Goal: Transaction & Acquisition: Purchase product/service

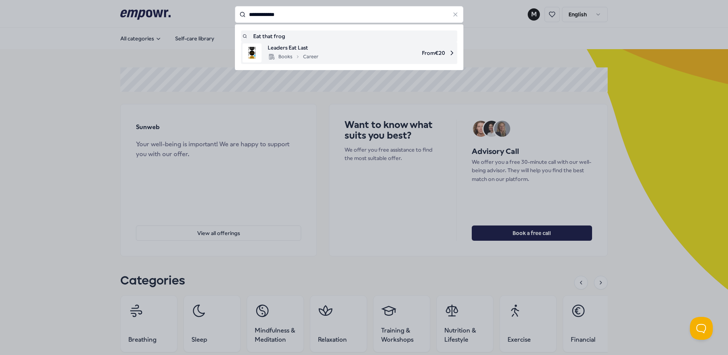
click at [357, 50] on span "From € 20" at bounding box center [389, 52] width 131 height 19
type input "**********"
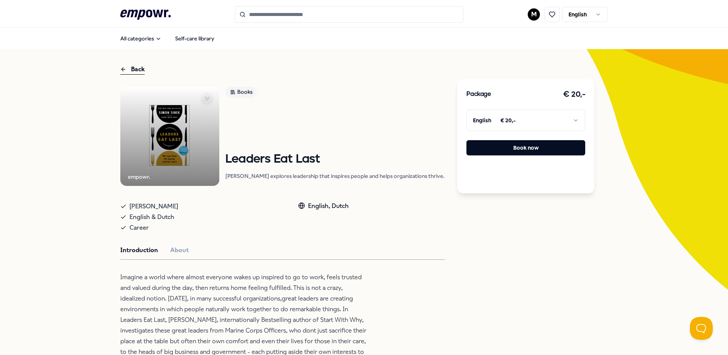
click at [292, 14] on input "Search for products, categories or subcategories" at bounding box center [349, 14] width 228 height 17
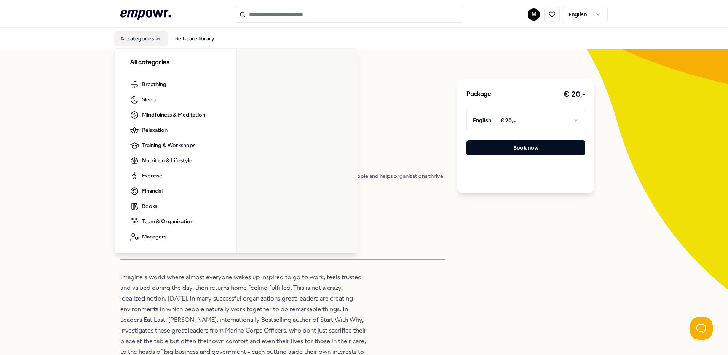
click at [143, 36] on button "All categories" at bounding box center [140, 38] width 53 height 15
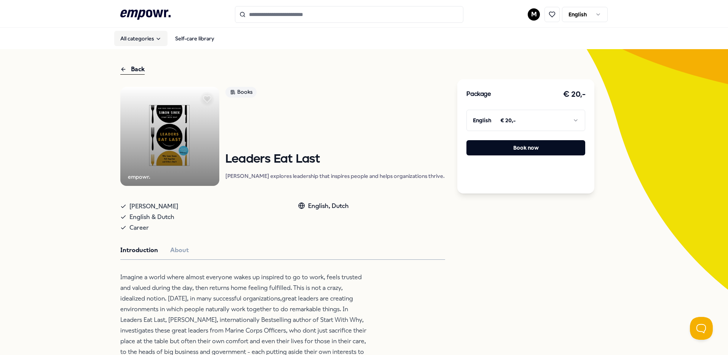
click at [143, 36] on button "All categories" at bounding box center [140, 38] width 53 height 15
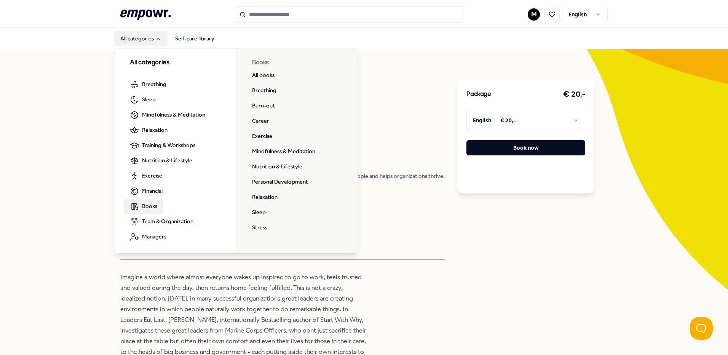
click at [149, 209] on span "Books" at bounding box center [149, 206] width 15 height 8
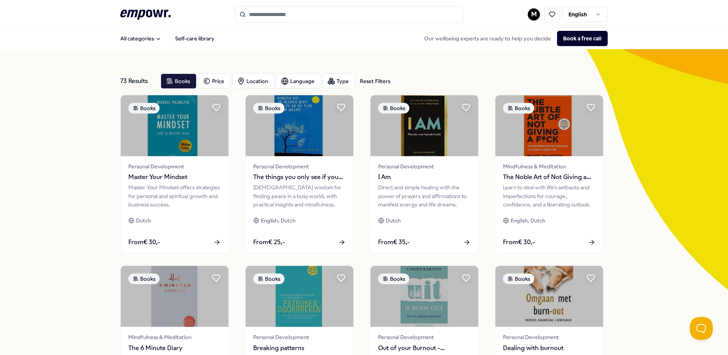
click at [344, 16] on input "Search for products, categories or subcategories" at bounding box center [349, 14] width 228 height 17
paste input "**********"
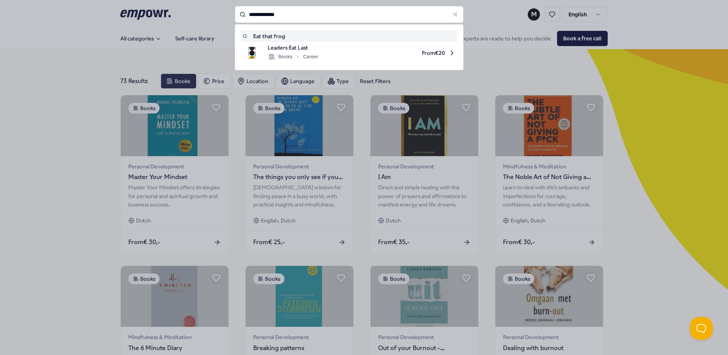
click at [329, 34] on div "Eat that frog" at bounding box center [349, 36] width 213 height 8
type input "**********"
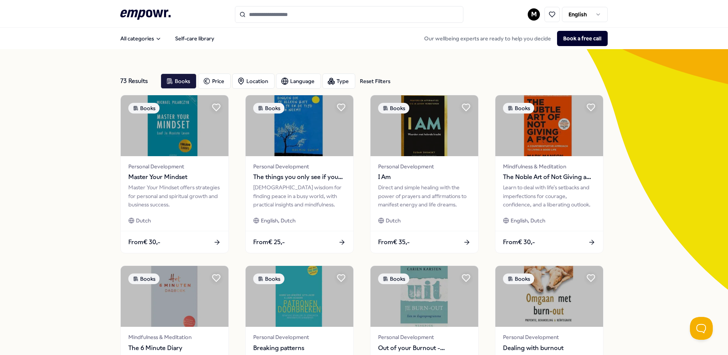
type input "**********"
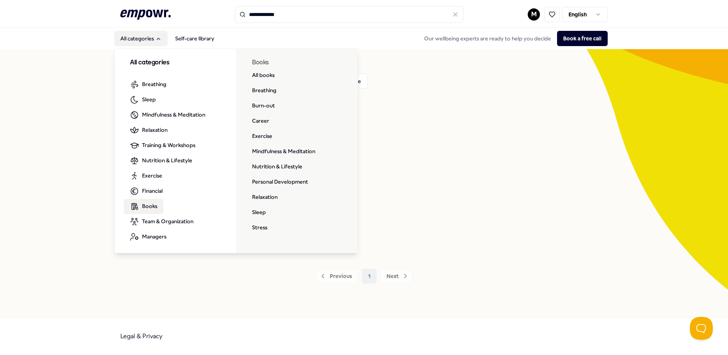
click at [147, 203] on span "Books" at bounding box center [149, 206] width 15 height 8
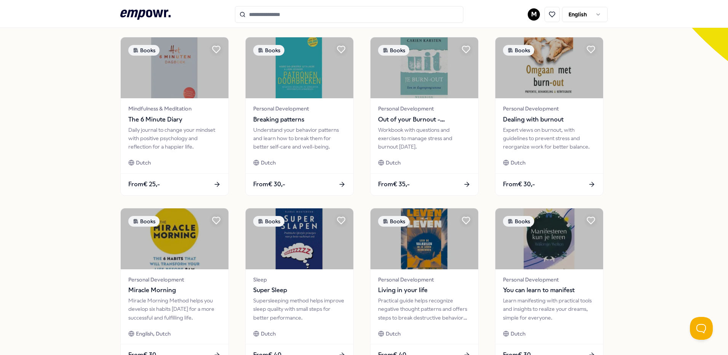
scroll to position [326, 0]
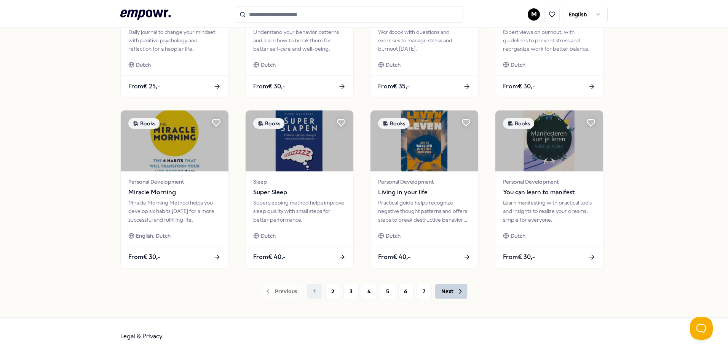
click at [459, 290] on icon at bounding box center [460, 291] width 2 height 4
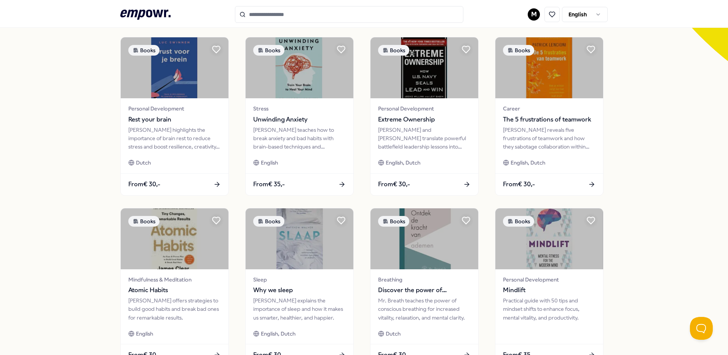
scroll to position [326, 0]
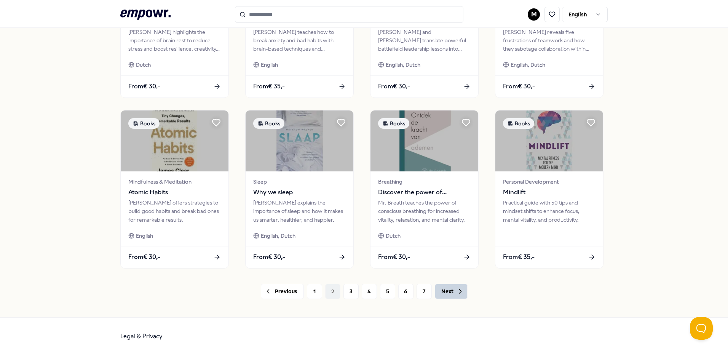
click at [457, 292] on icon at bounding box center [461, 291] width 8 height 8
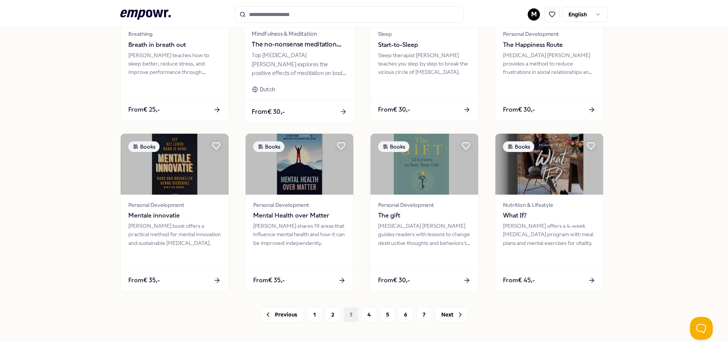
scroll to position [326, 0]
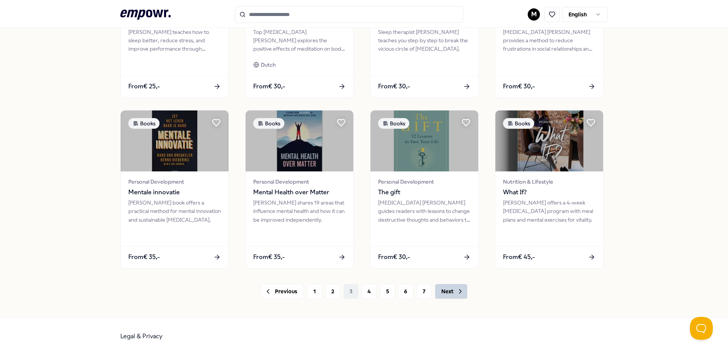
click at [461, 285] on button "Next" at bounding box center [451, 291] width 33 height 15
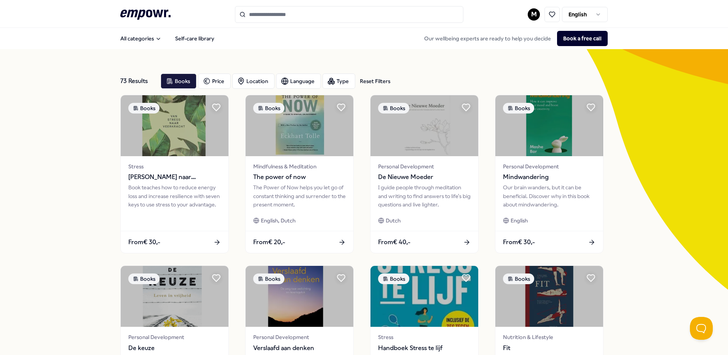
scroll to position [326, 0]
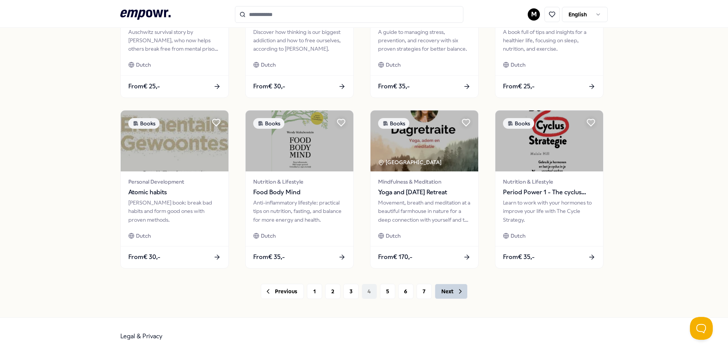
click at [457, 293] on icon at bounding box center [461, 291] width 8 height 8
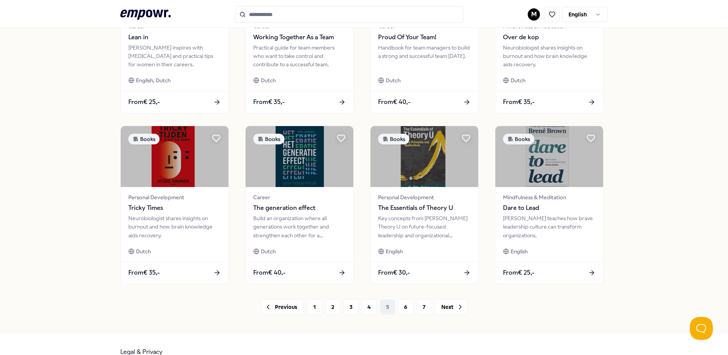
scroll to position [326, 0]
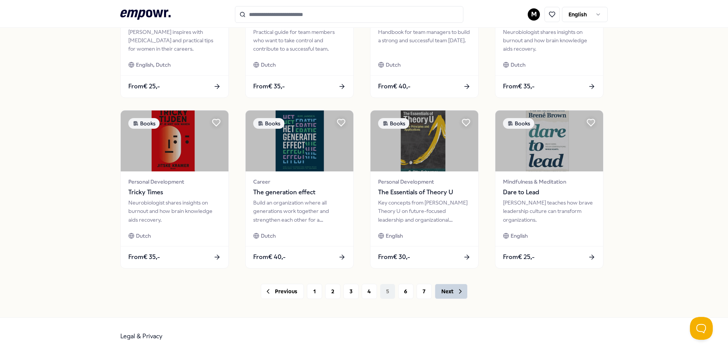
click at [451, 295] on button "Next" at bounding box center [451, 291] width 33 height 15
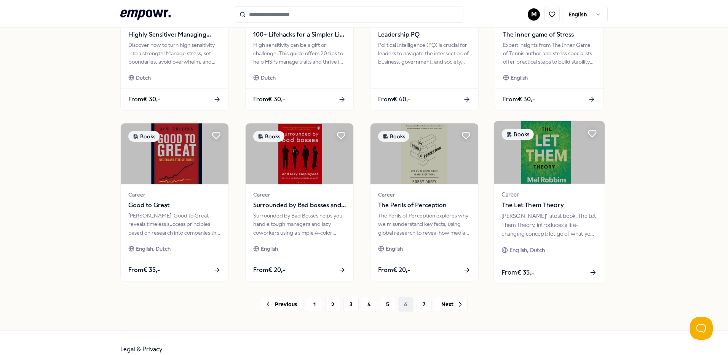
scroll to position [326, 0]
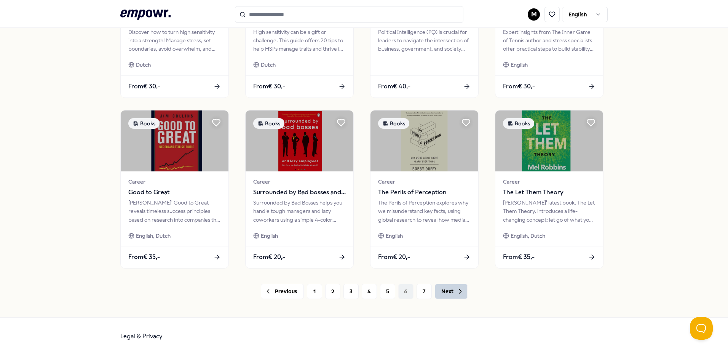
click at [457, 294] on icon at bounding box center [461, 291] width 8 height 8
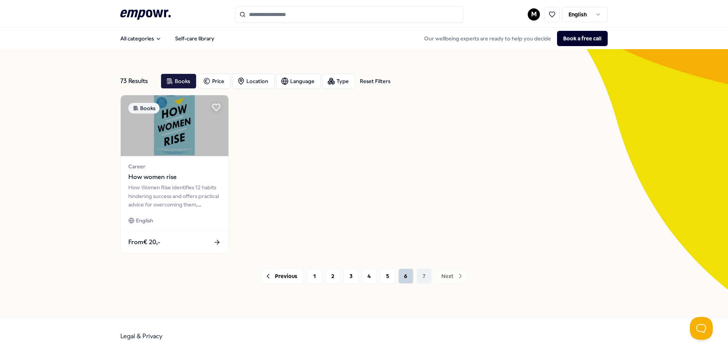
click at [413, 278] on button "6" at bounding box center [405, 275] width 15 height 15
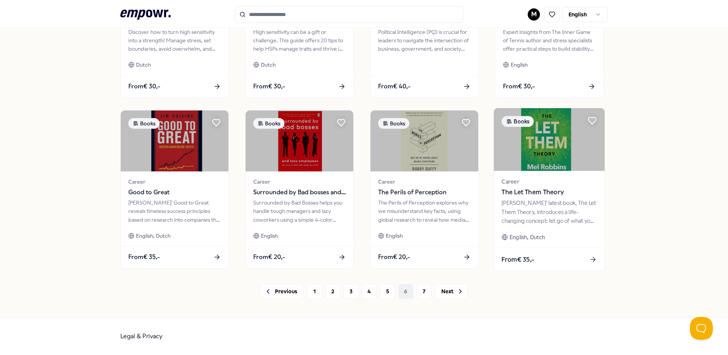
click at [553, 139] on img at bounding box center [549, 139] width 111 height 63
